Goal: Task Accomplishment & Management: Complete application form

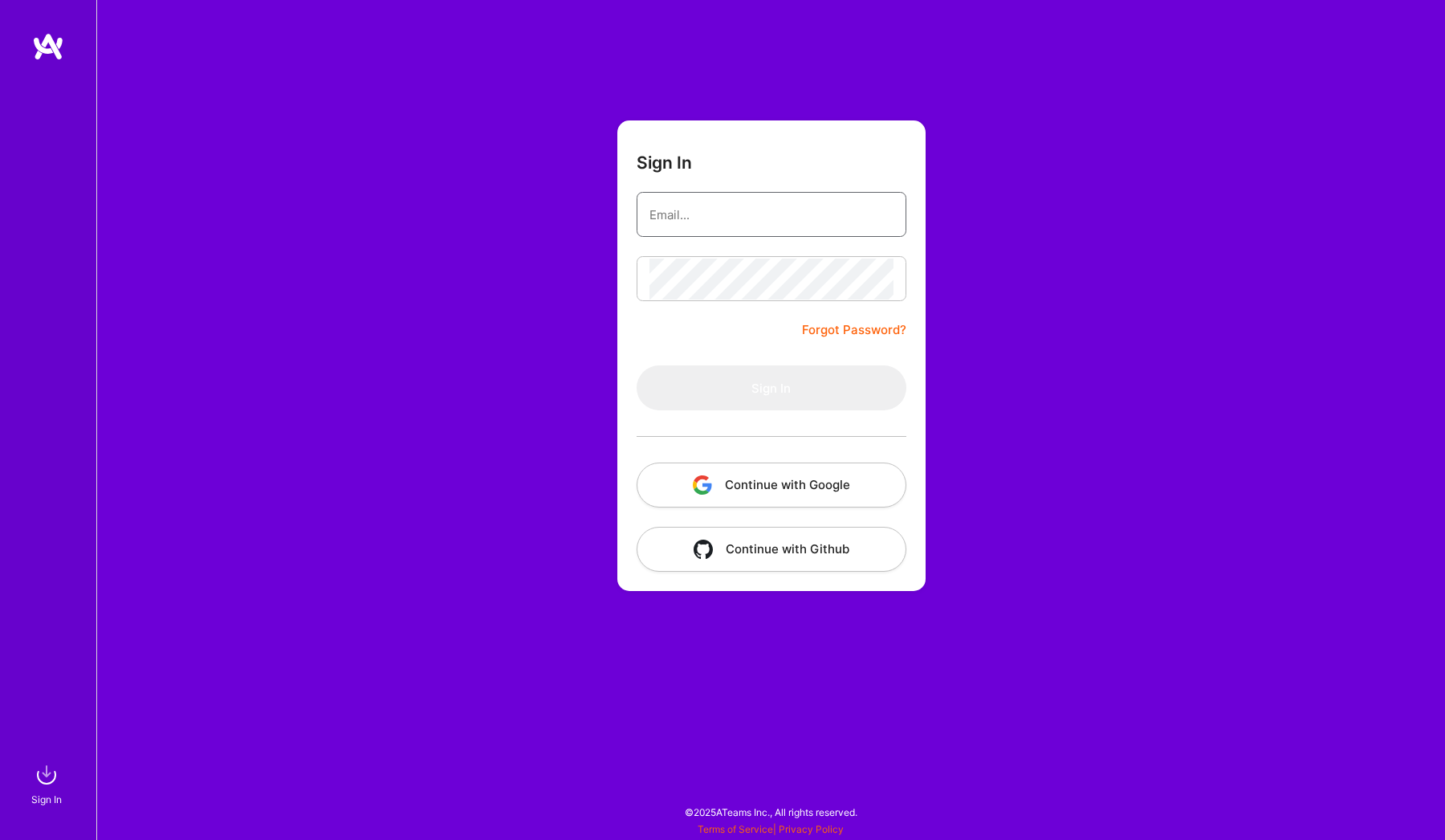
click at [808, 213] on input "email" at bounding box center [771, 215] width 244 height 41
type input "[EMAIL_ADDRESS][DOMAIN_NAME]"
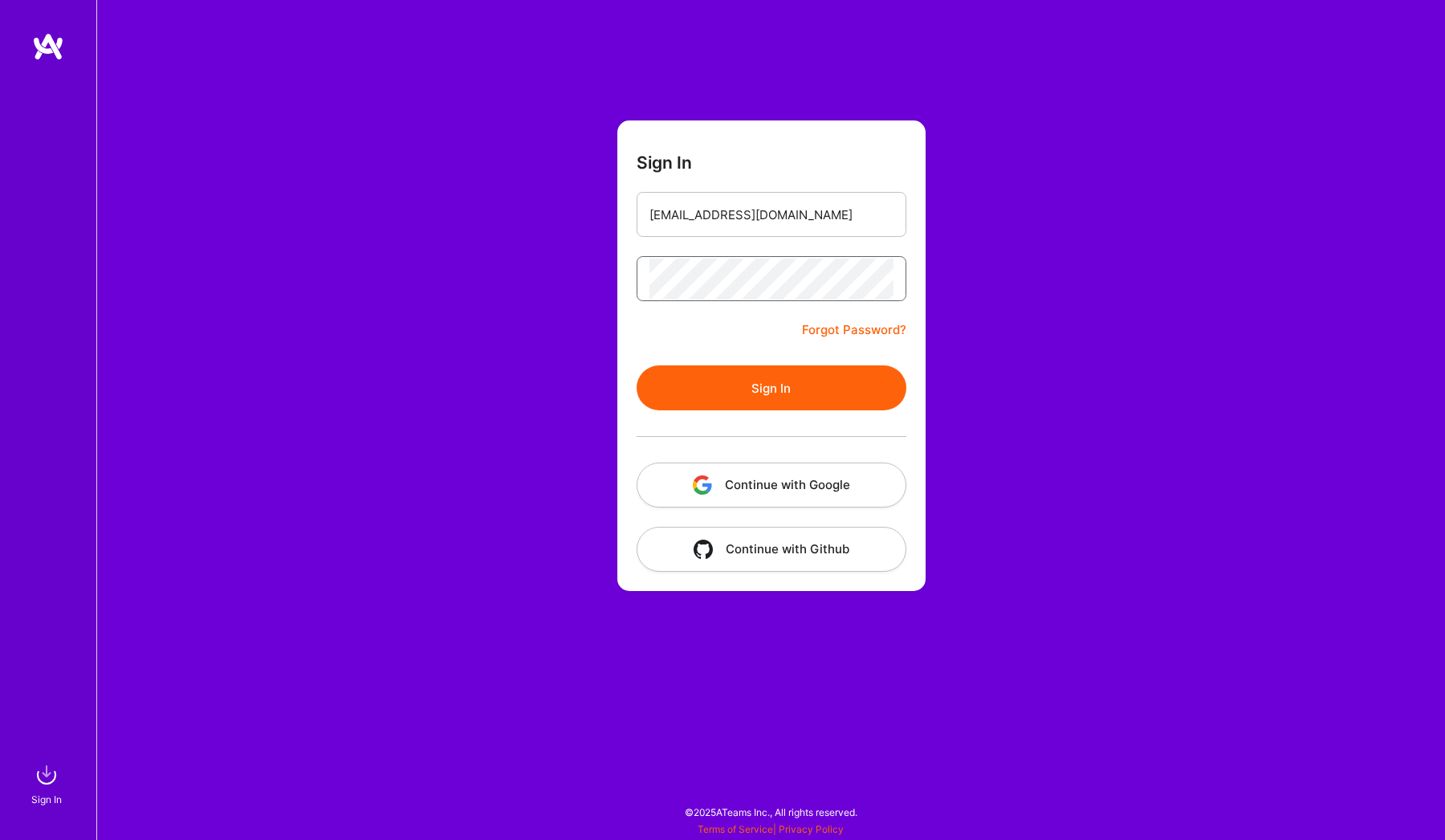
click at [636, 365] on button "Sign In" at bounding box center [771, 387] width 270 height 45
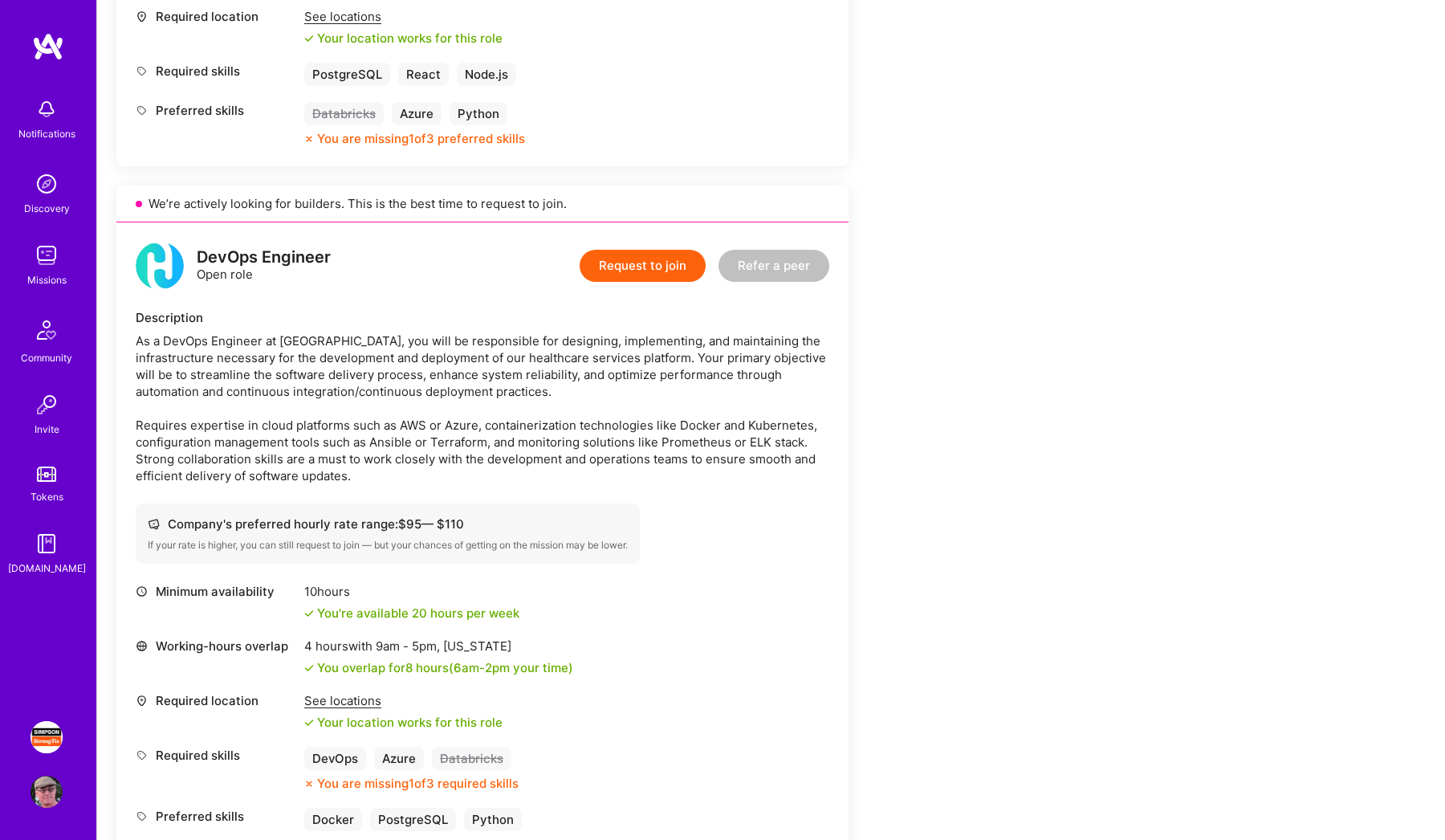
scroll to position [839, 0]
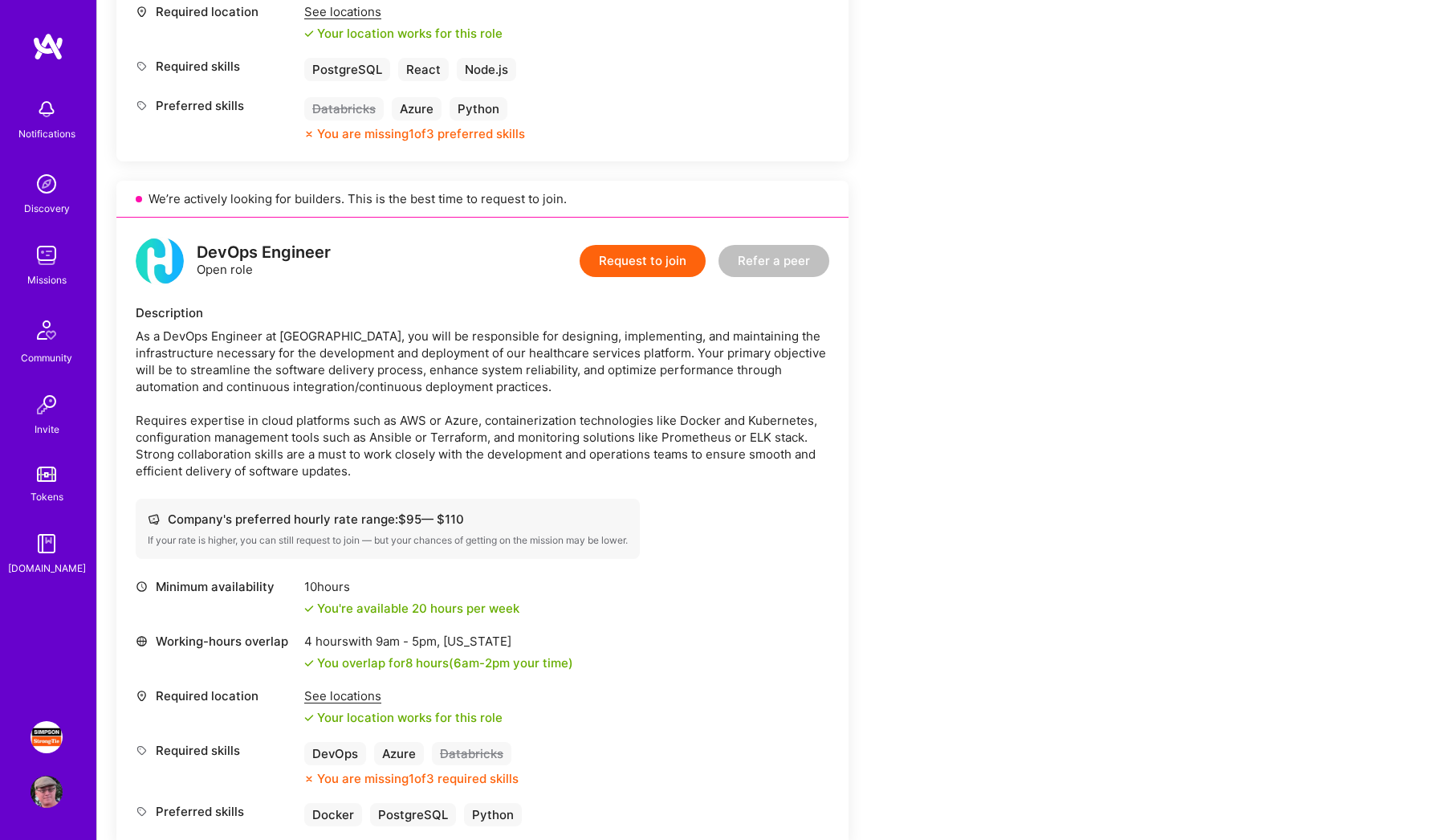
click at [665, 257] on button "Request to join" at bounding box center [642, 261] width 126 height 32
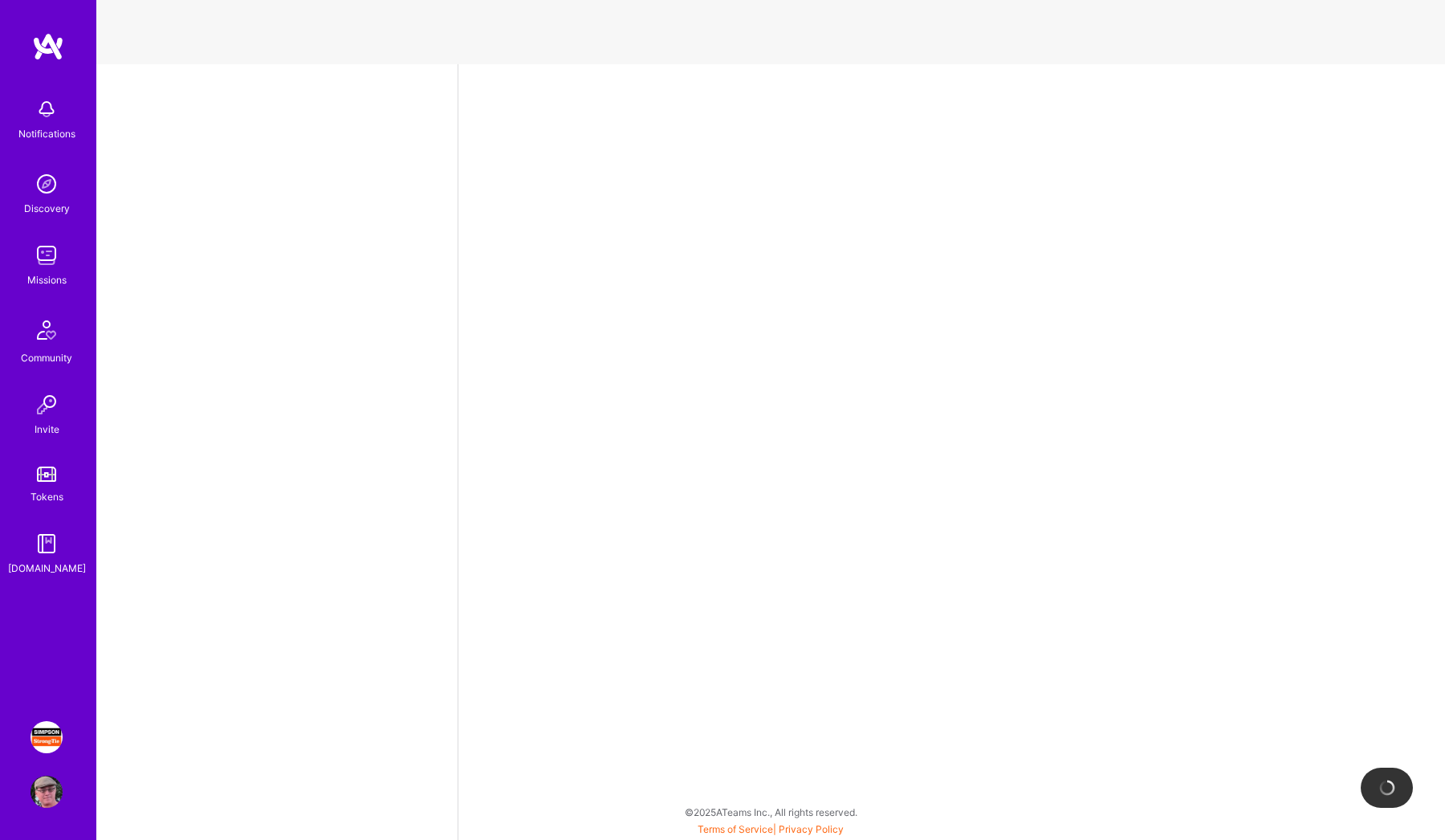
select select "US"
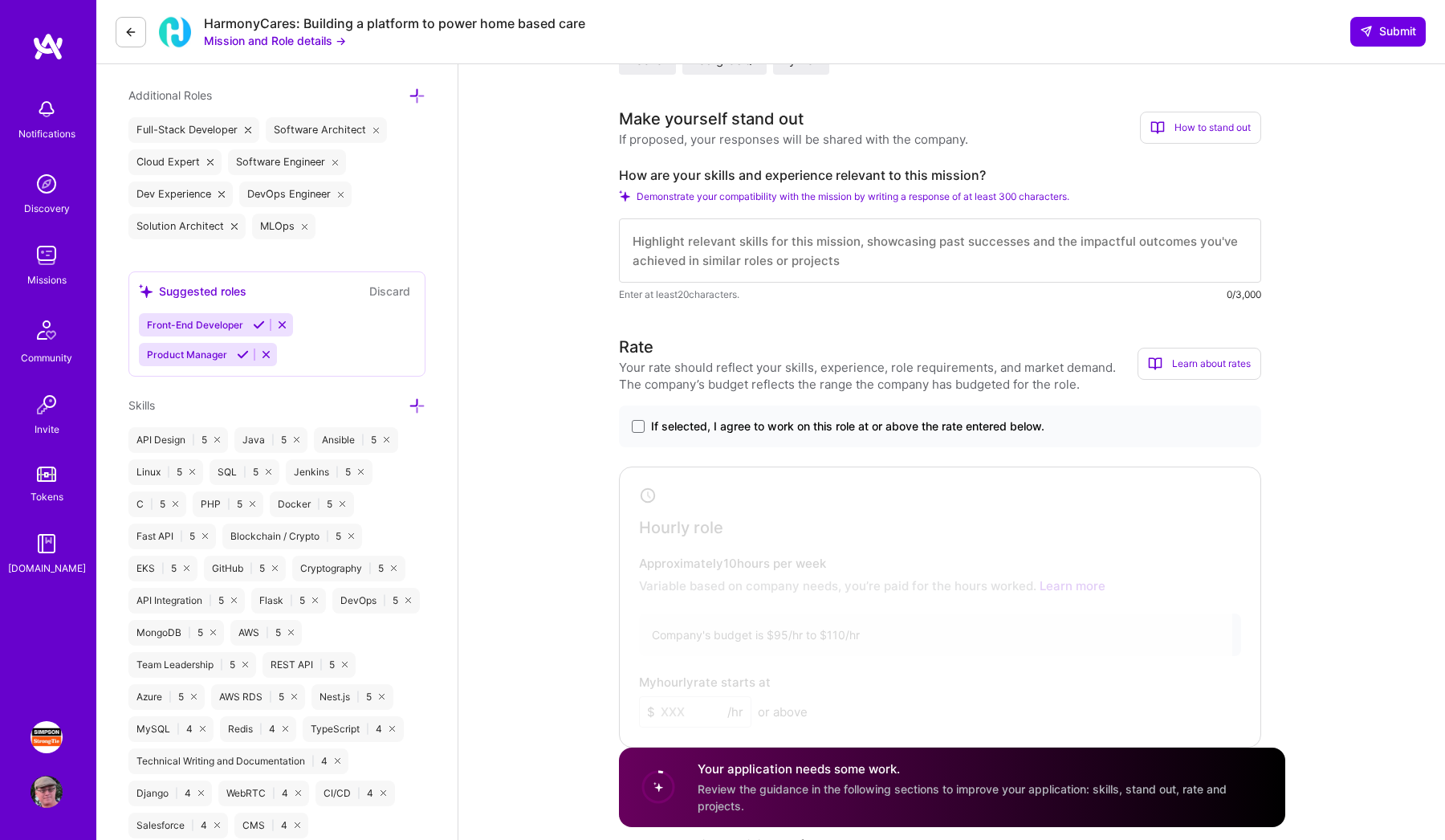
scroll to position [558, 0]
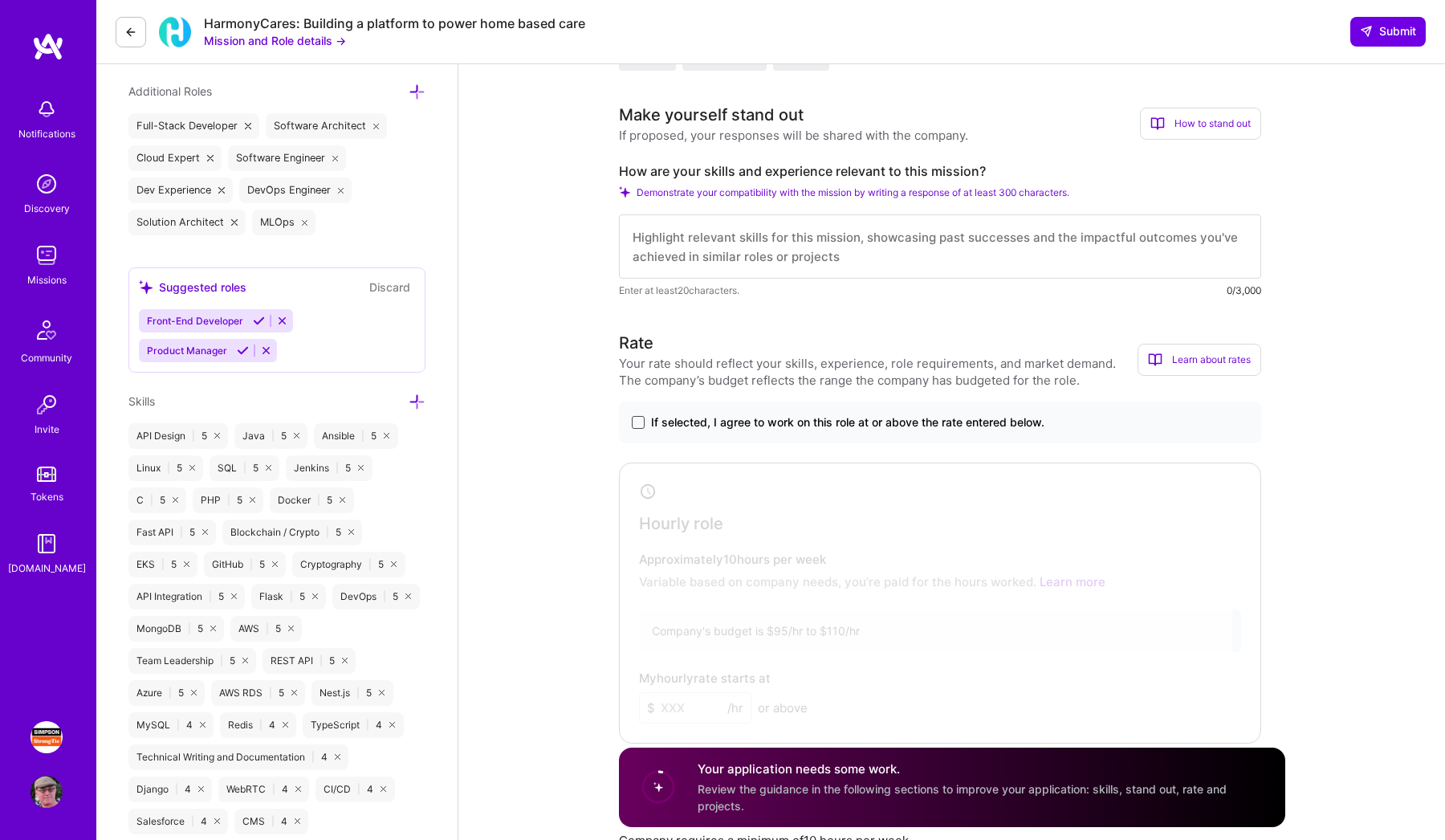
click at [639, 420] on span at bounding box center [638, 422] width 13 height 13
click at [0, 0] on input "If selected, I agree to work on this role at or above the rate entered below." at bounding box center [0, 0] width 0 height 0
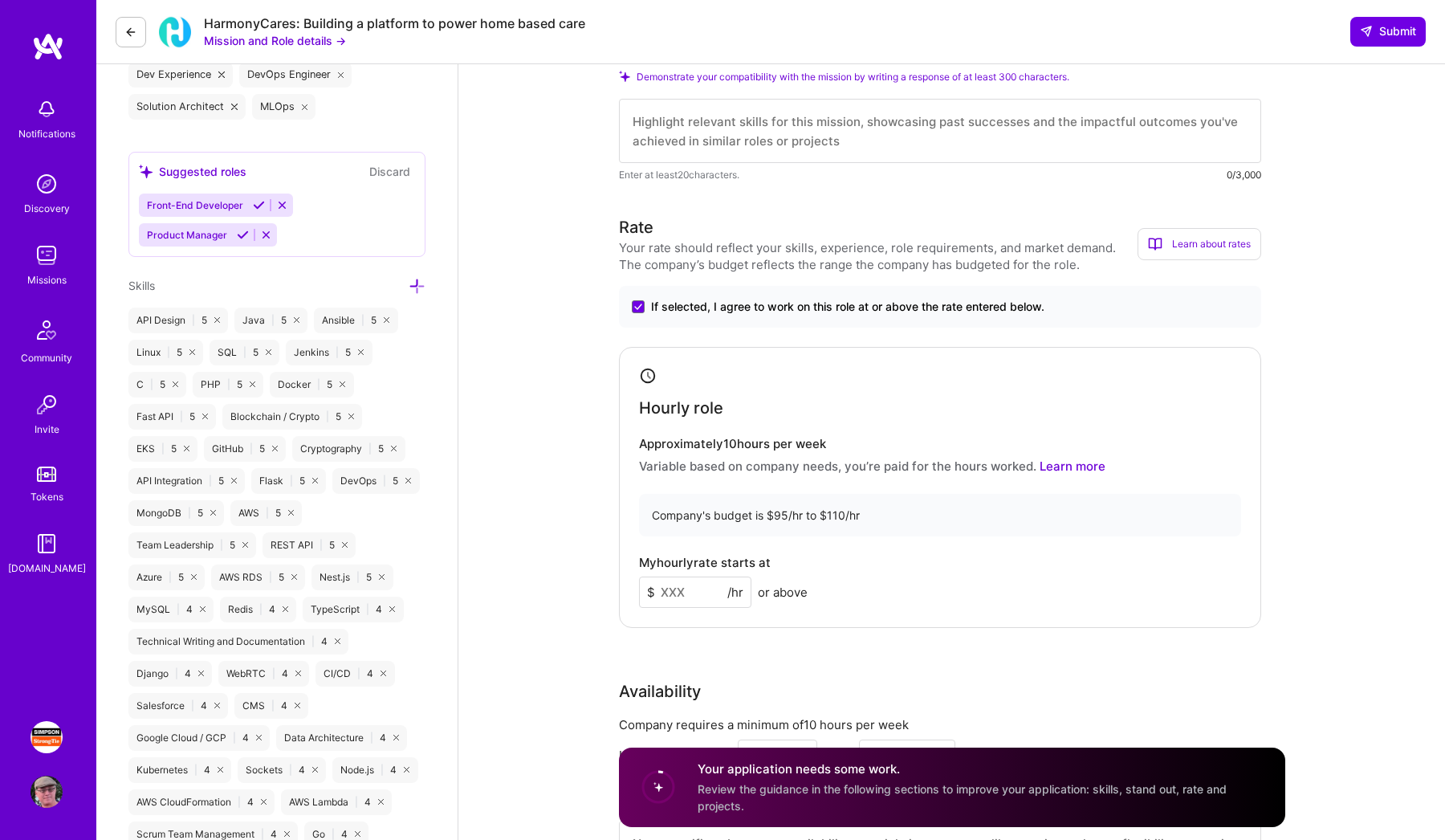
scroll to position [690, 0]
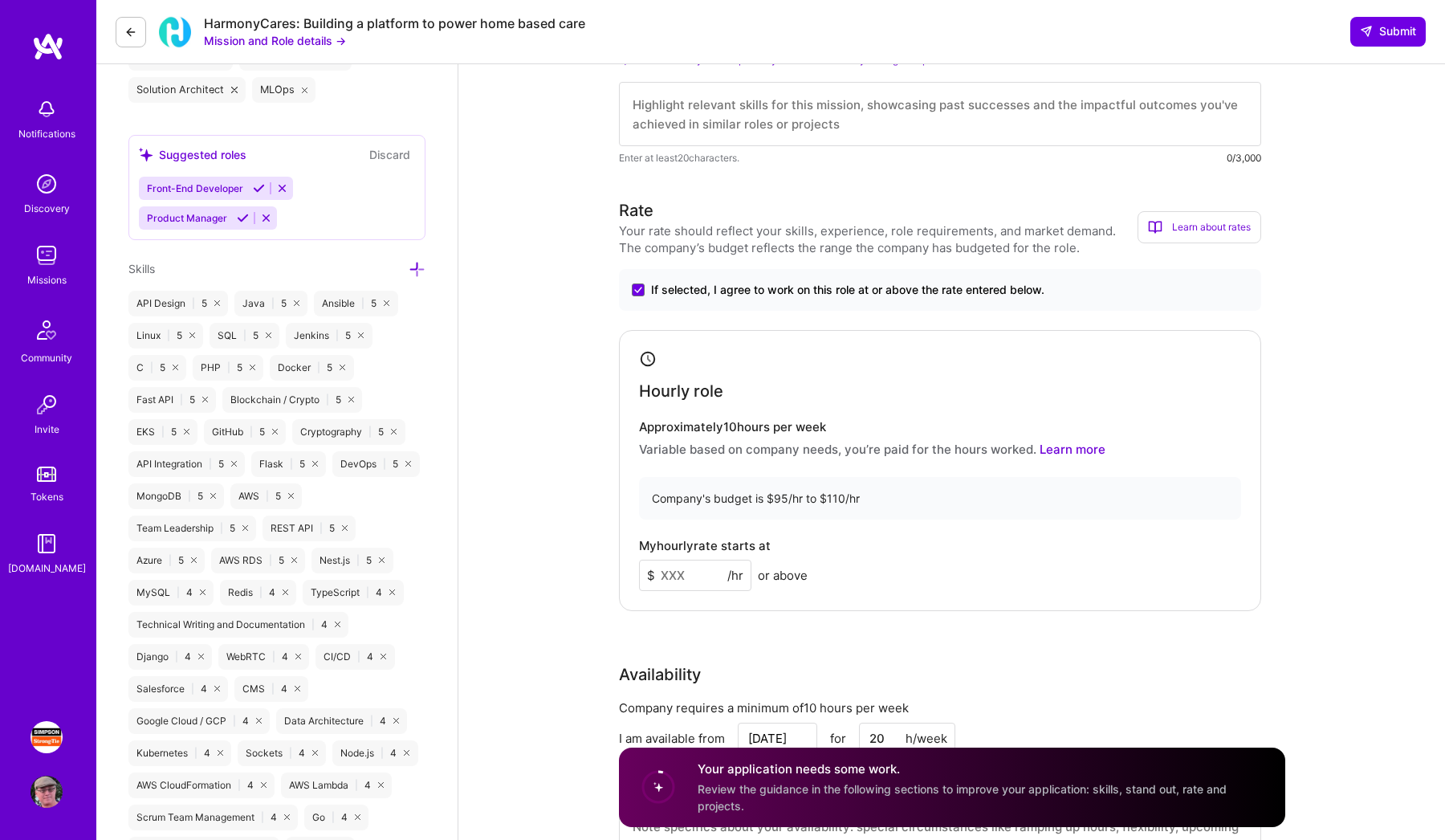
click at [685, 591] on input at bounding box center [695, 575] width 112 height 31
type input "110"
click at [906, 517] on div "Company's budget is $95/hr to $110/hr" at bounding box center [940, 498] width 602 height 42
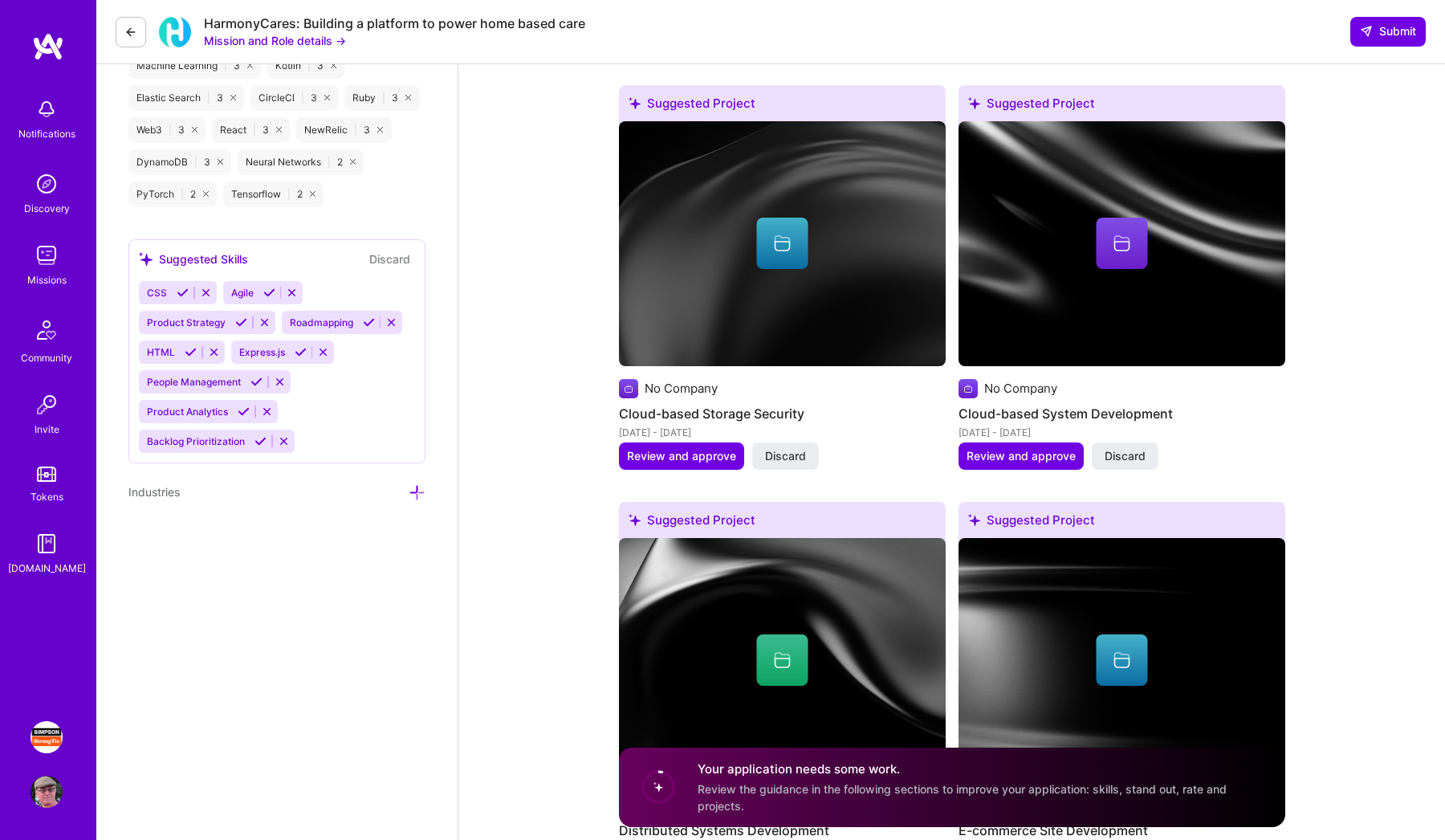
scroll to position [1800, 0]
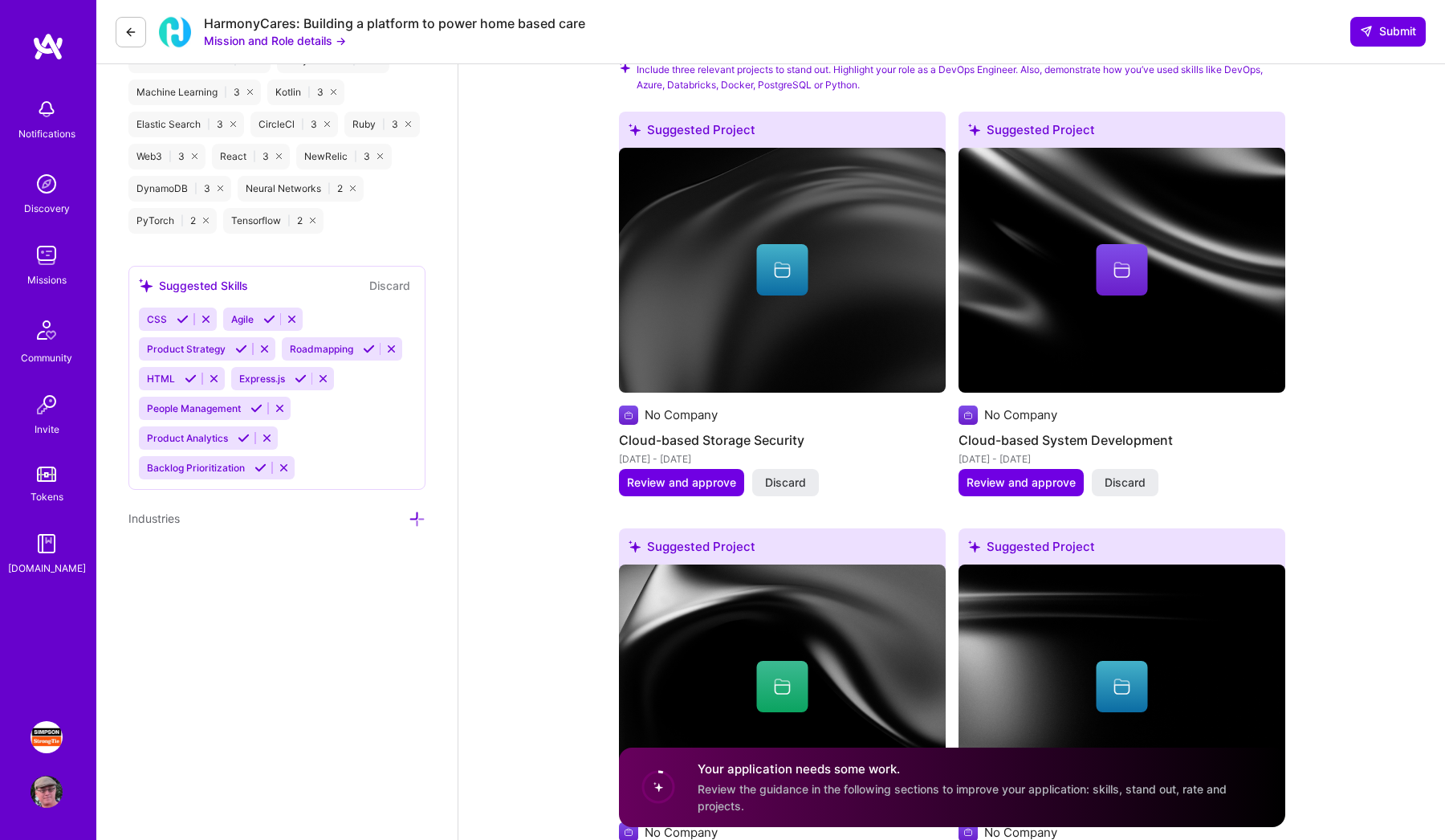
click at [823, 339] on img at bounding box center [782, 270] width 327 height 245
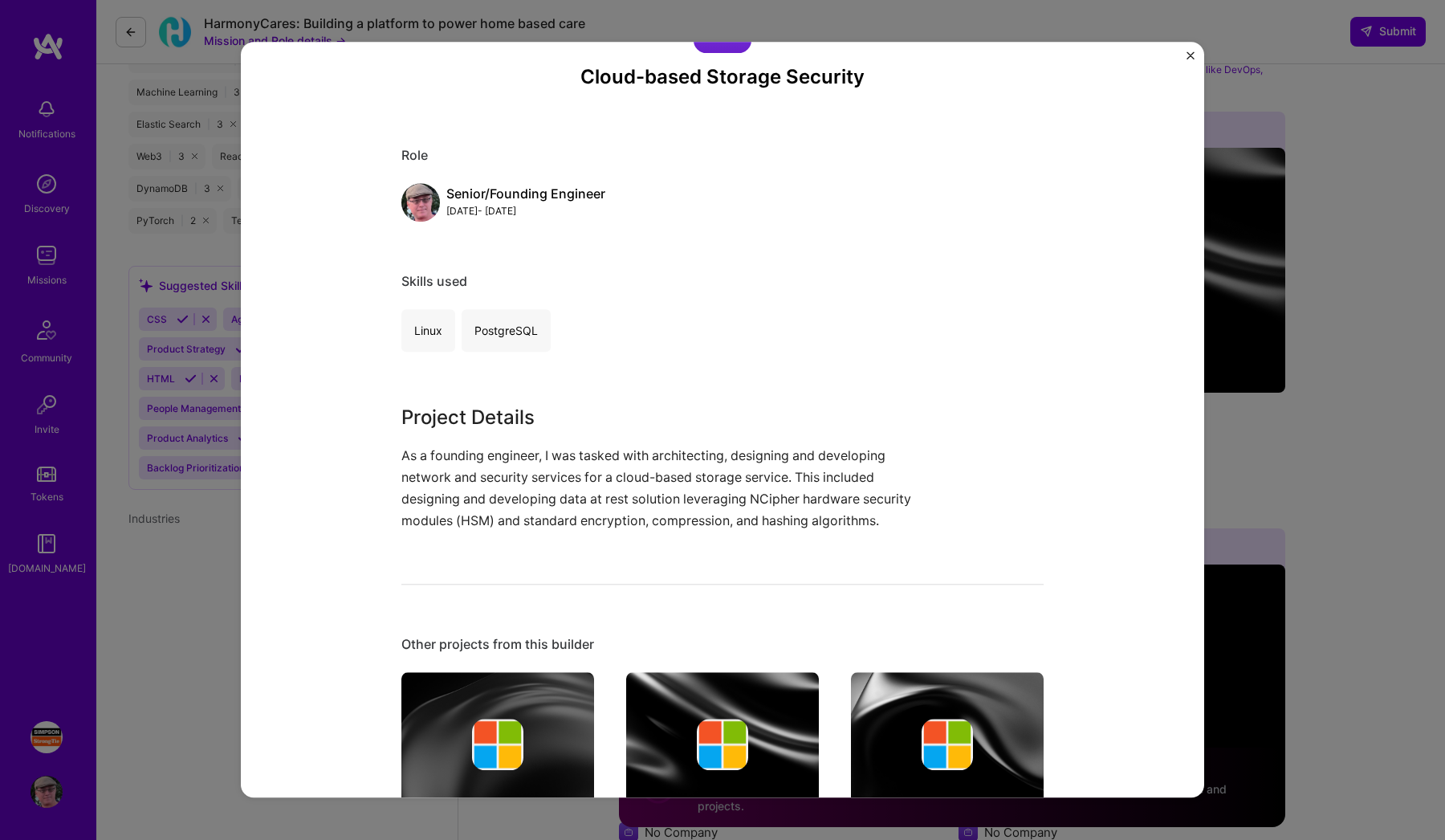
scroll to position [24, 0]
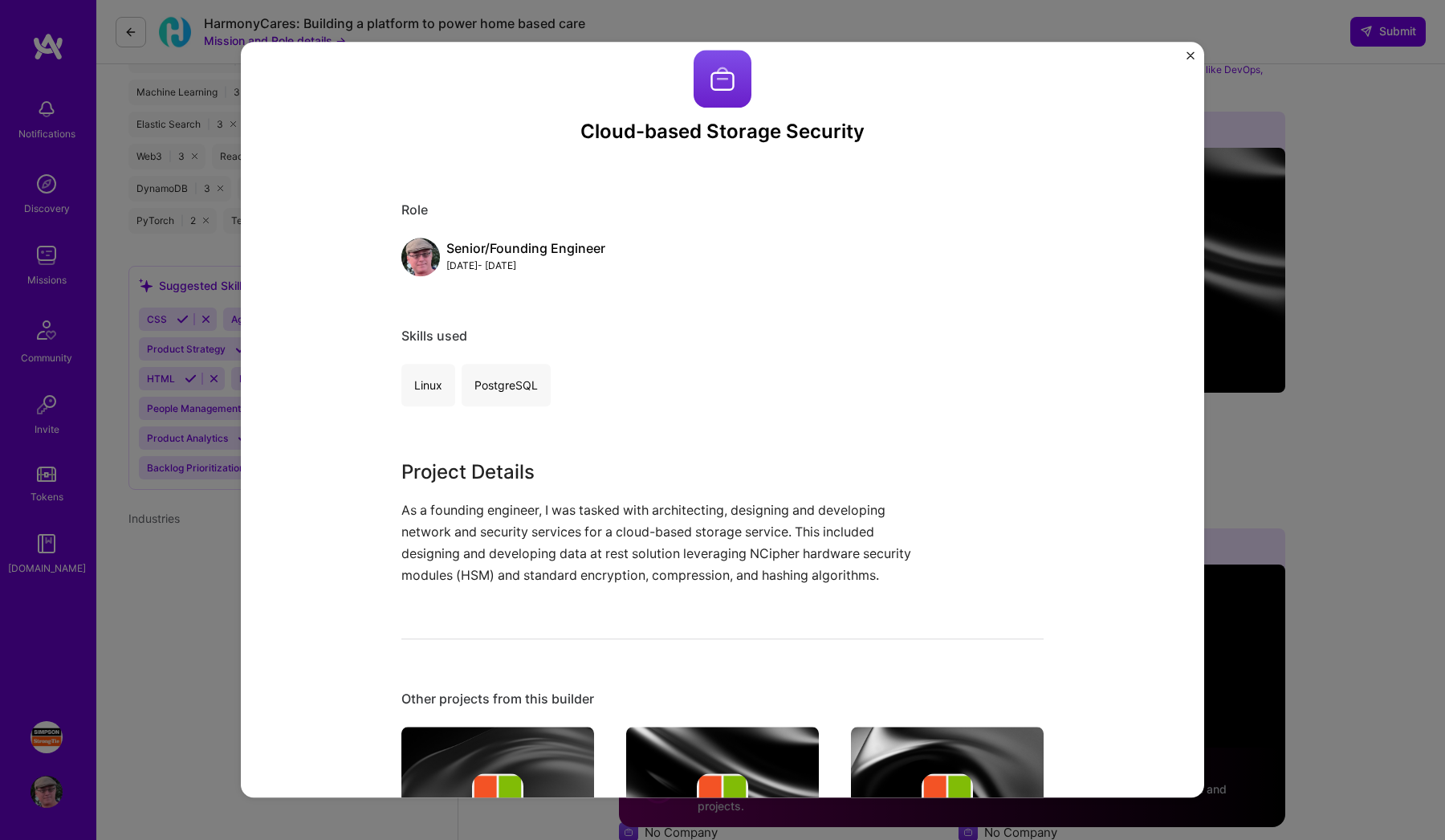
click at [1269, 408] on div "Cloud-based Storage Security Role Senior/Founding Engineer [DATE] - [DATE] Skil…" at bounding box center [722, 420] width 1445 height 840
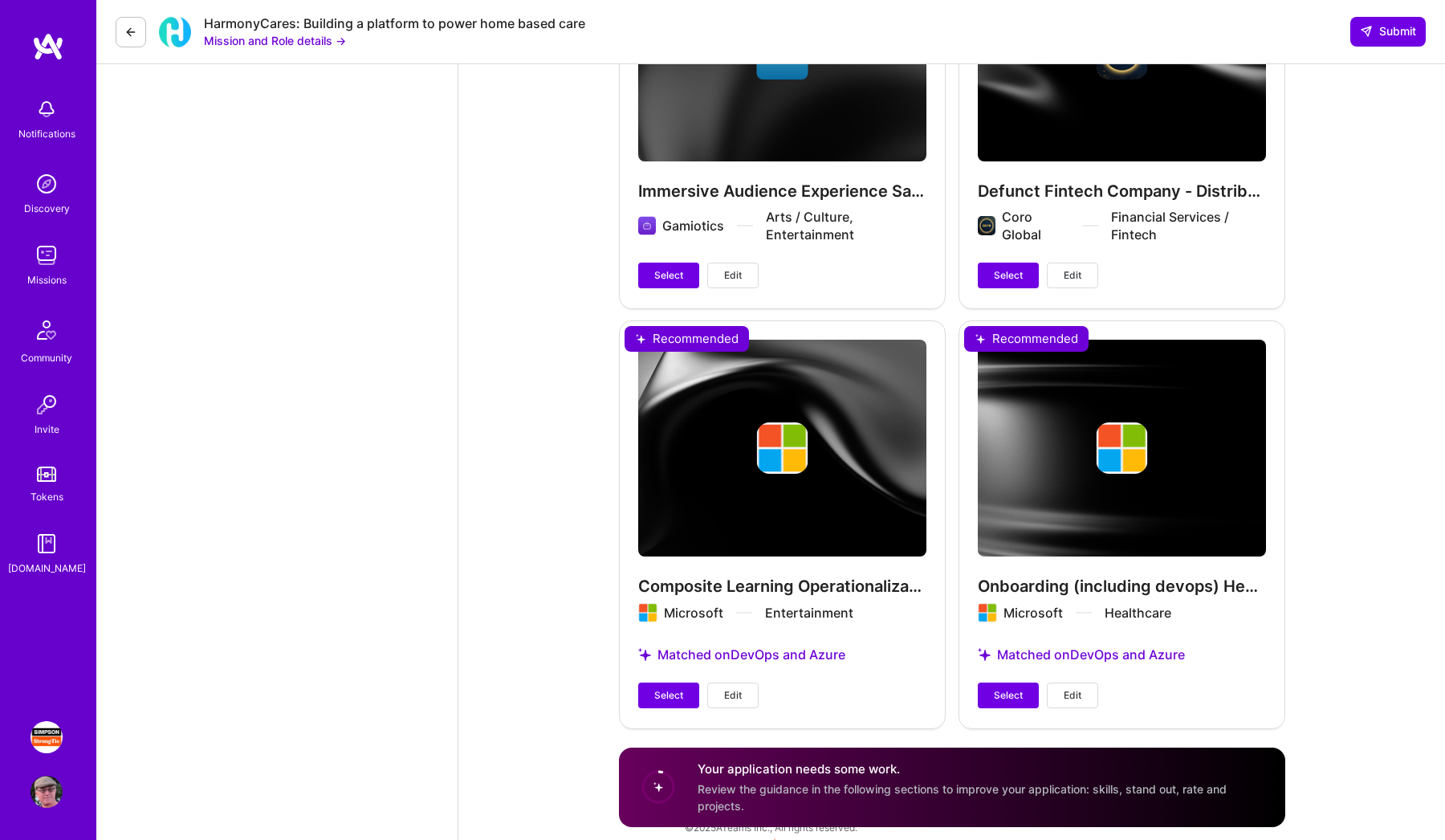
scroll to position [4501, 0]
